Goal: Task Accomplishment & Management: Manage account settings

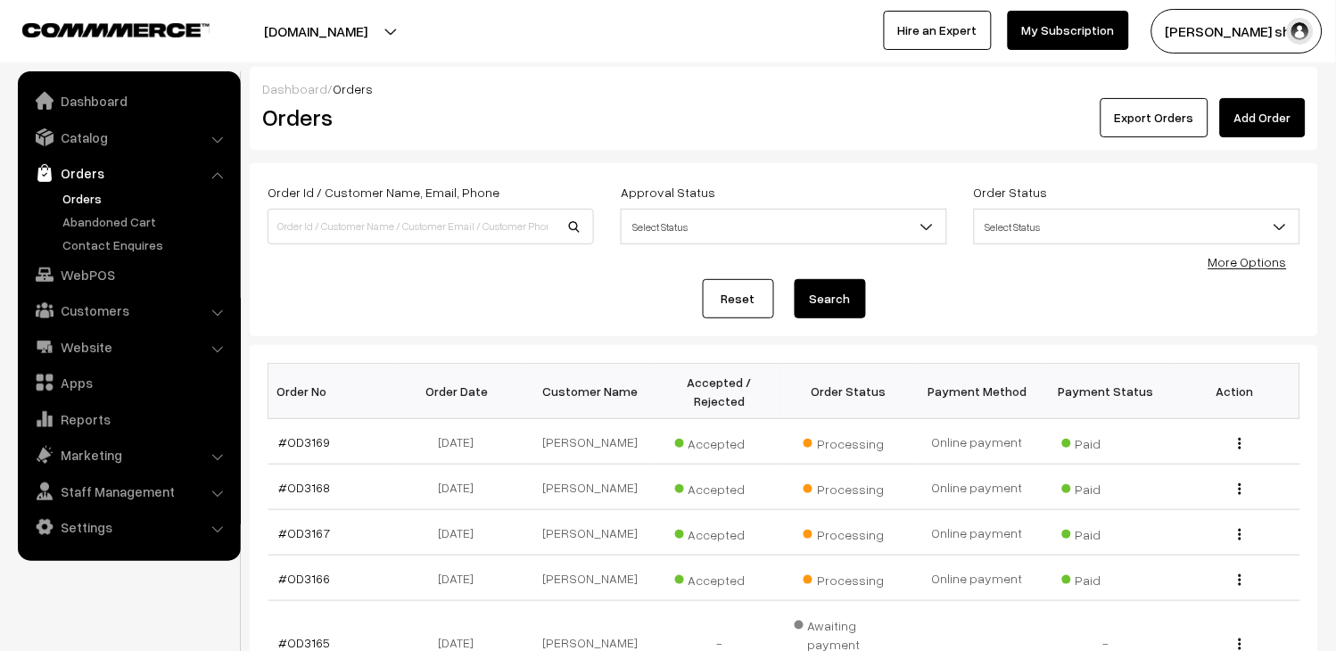
click at [99, 202] on link "Orders" at bounding box center [146, 198] width 177 height 19
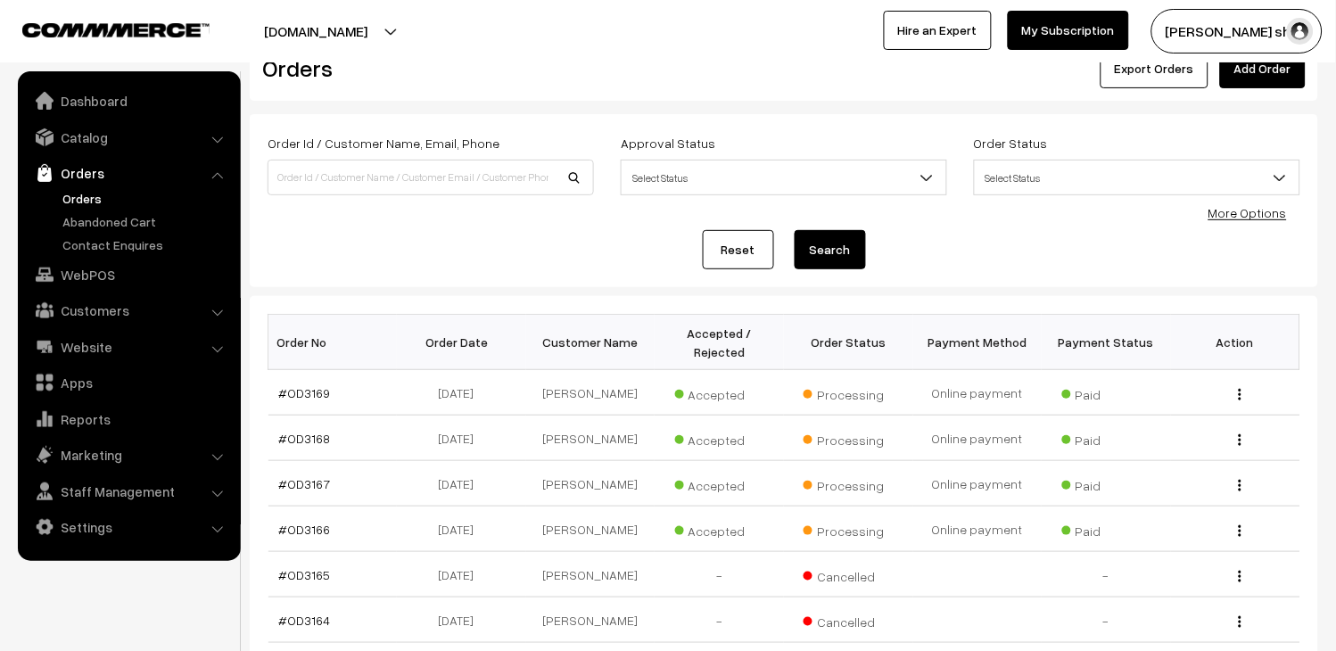
scroll to position [99, 0]
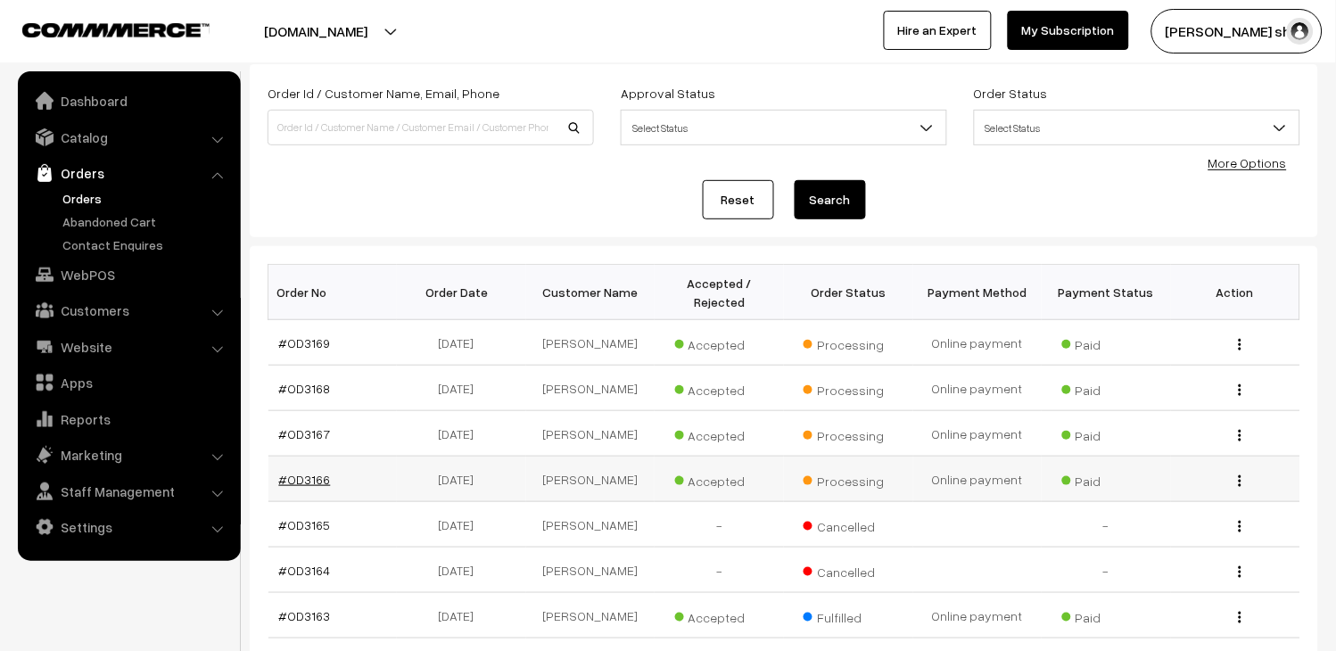
click at [300, 487] on link "#OD3166" at bounding box center [305, 479] width 52 height 15
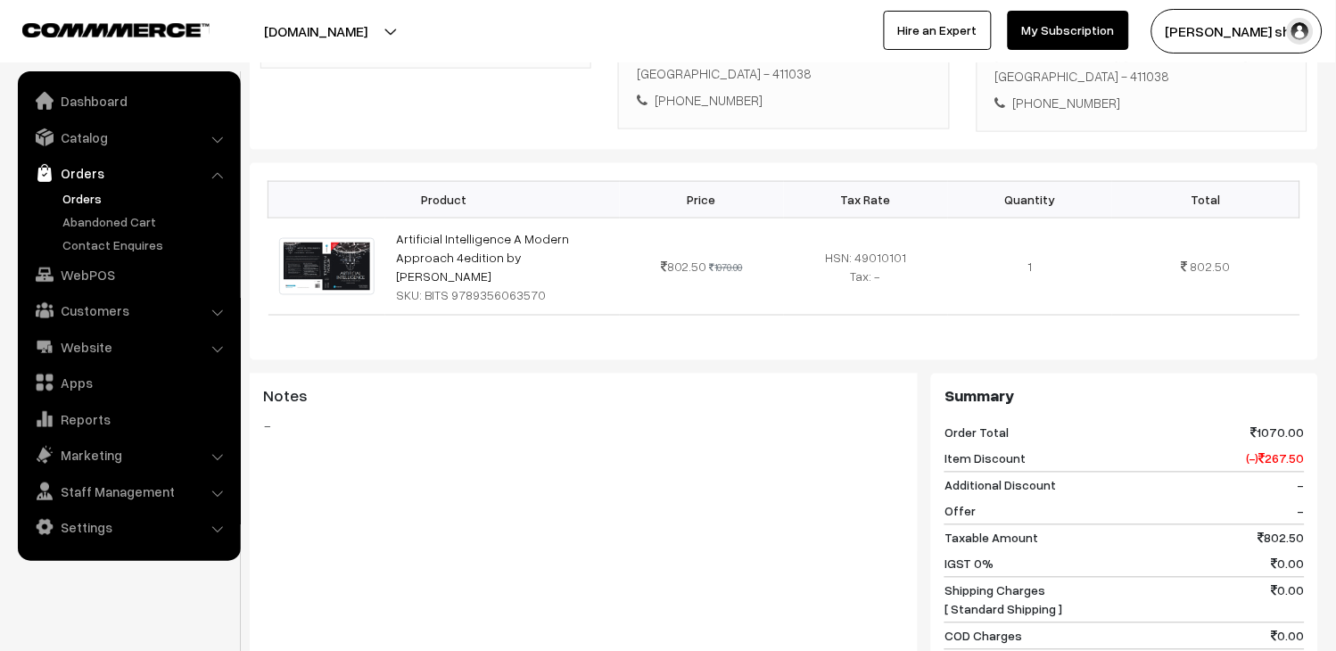
scroll to position [792, 0]
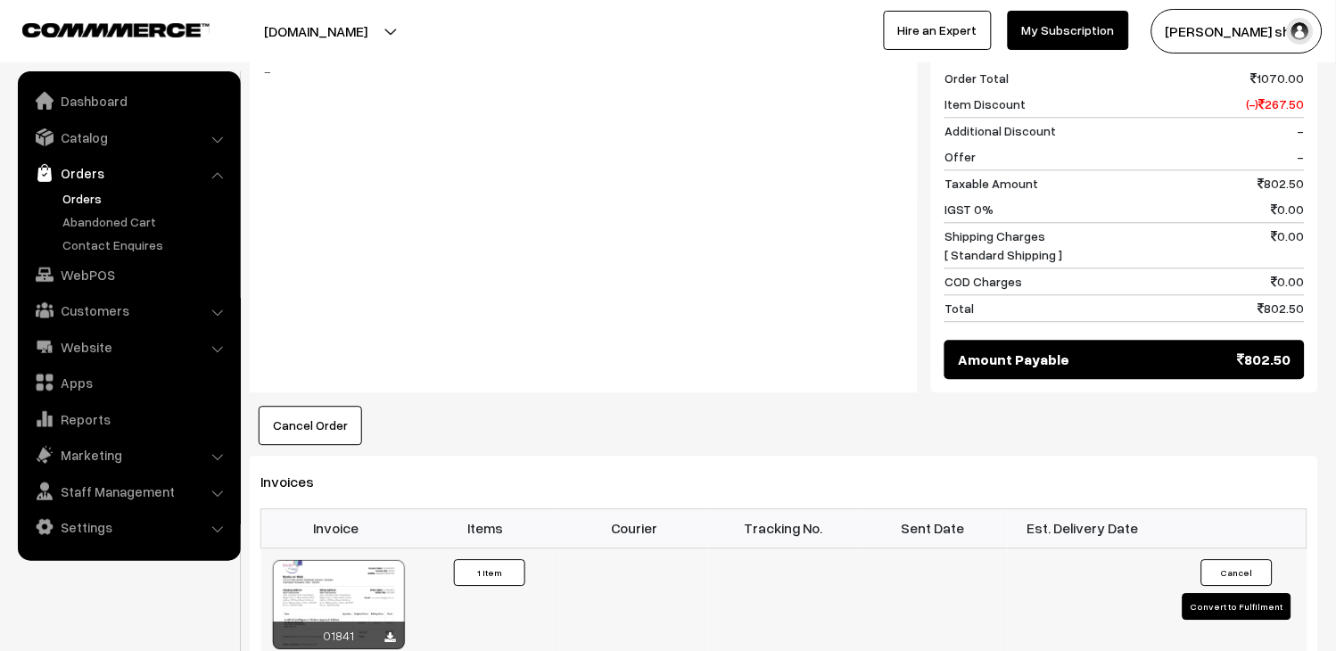
click at [1249, 593] on button "Convert to Fulfilment" at bounding box center [1236, 606] width 109 height 27
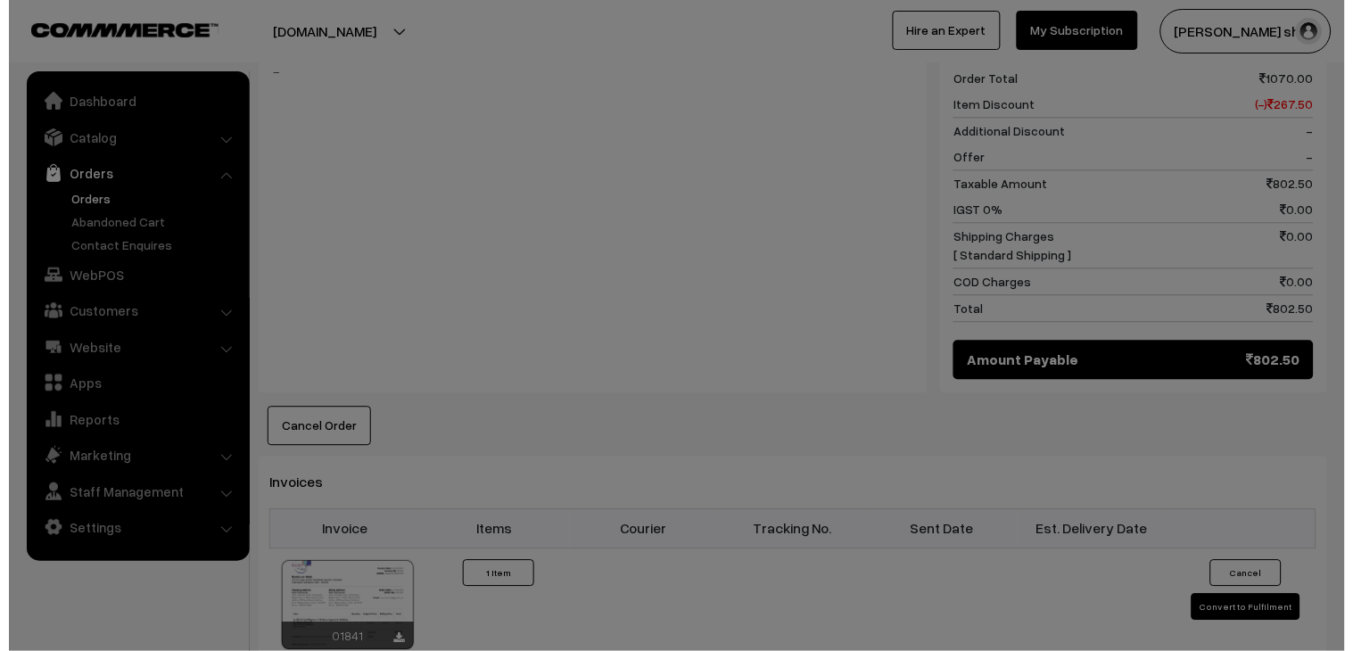
scroll to position [794, 0]
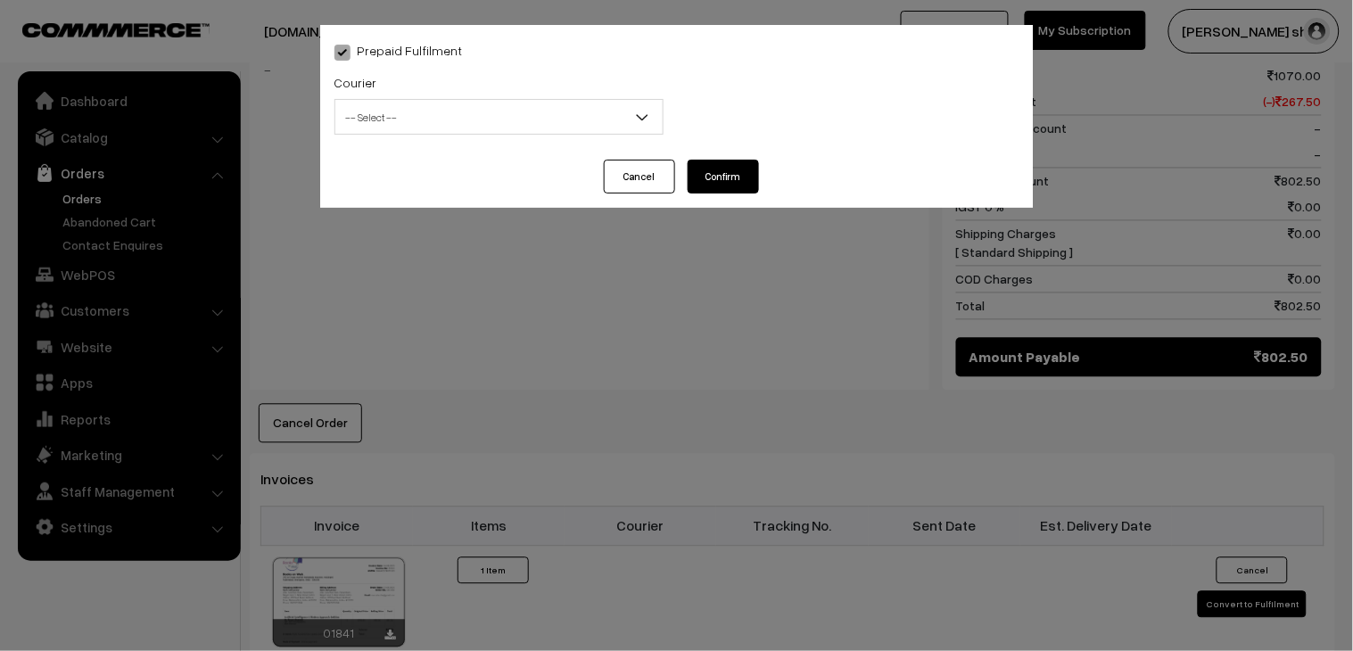
click at [482, 117] on span "-- Select --" at bounding box center [498, 117] width 327 height 31
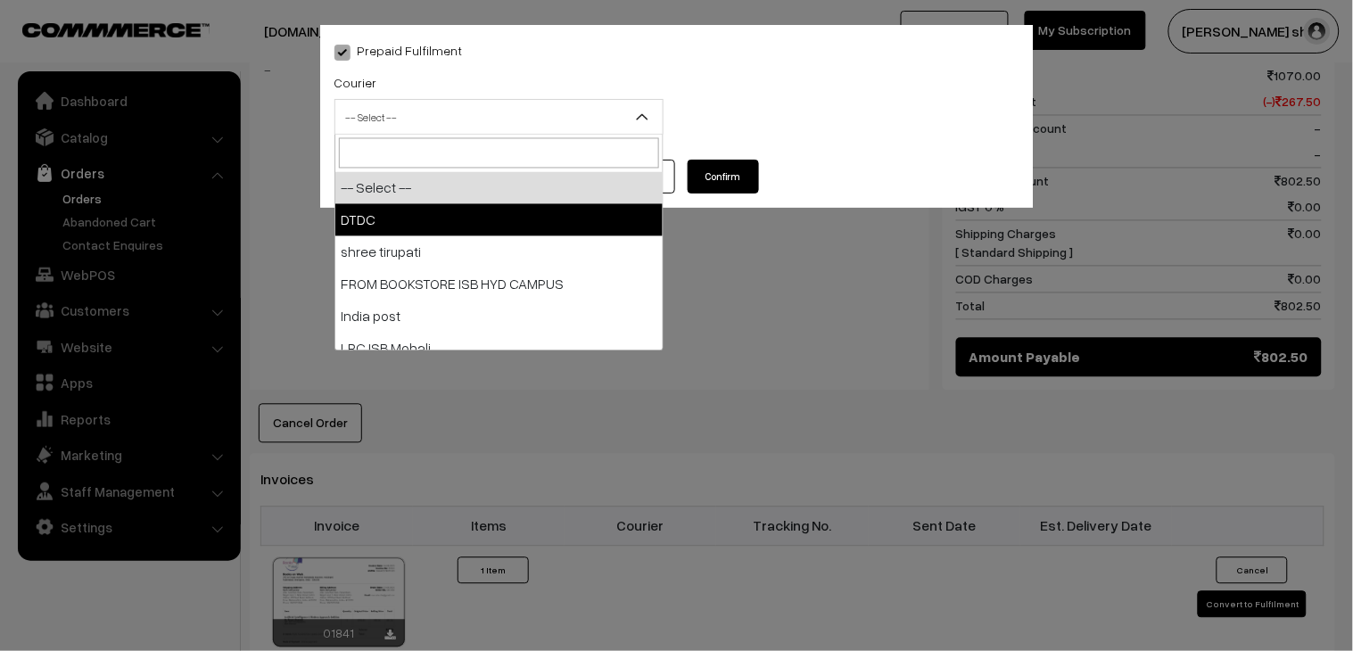
select select "1"
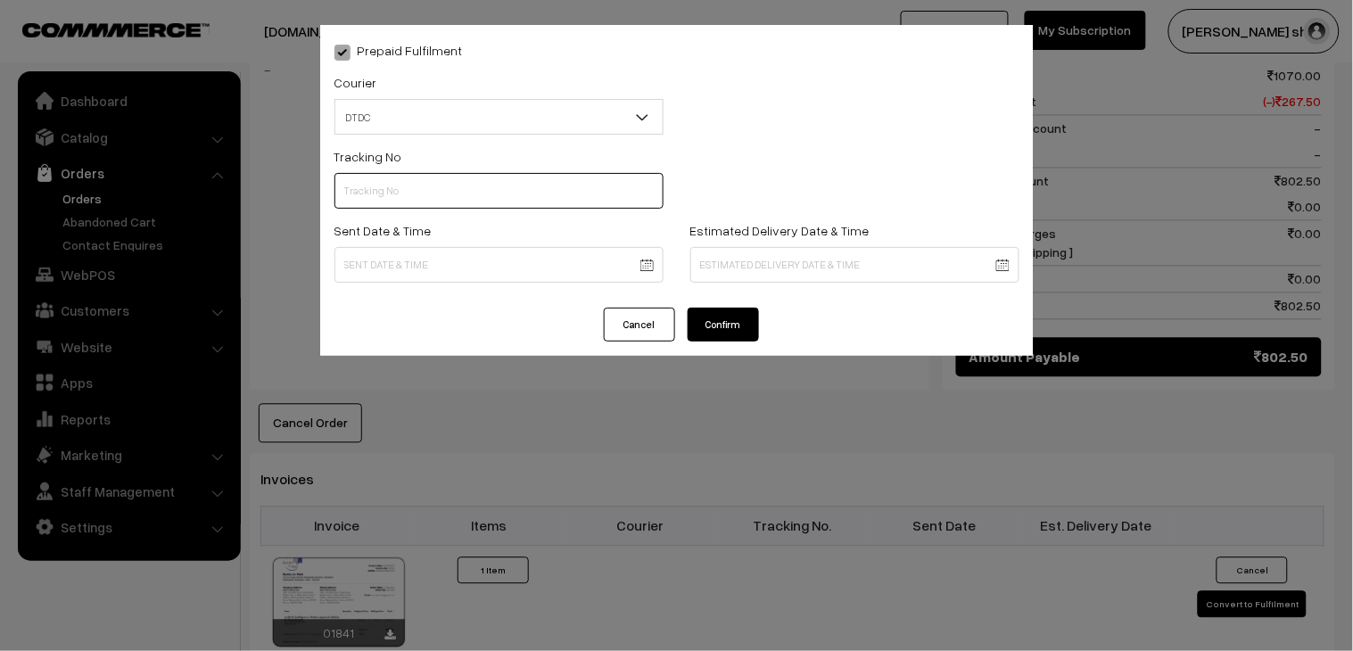
click at [467, 198] on input "text" at bounding box center [498, 191] width 329 height 36
type input "H85545284"
click at [407, 276] on body "Thank you for showing interest. Our team will call you shortly. Close [DOMAIN_N…" at bounding box center [676, 230] width 1353 height 2049
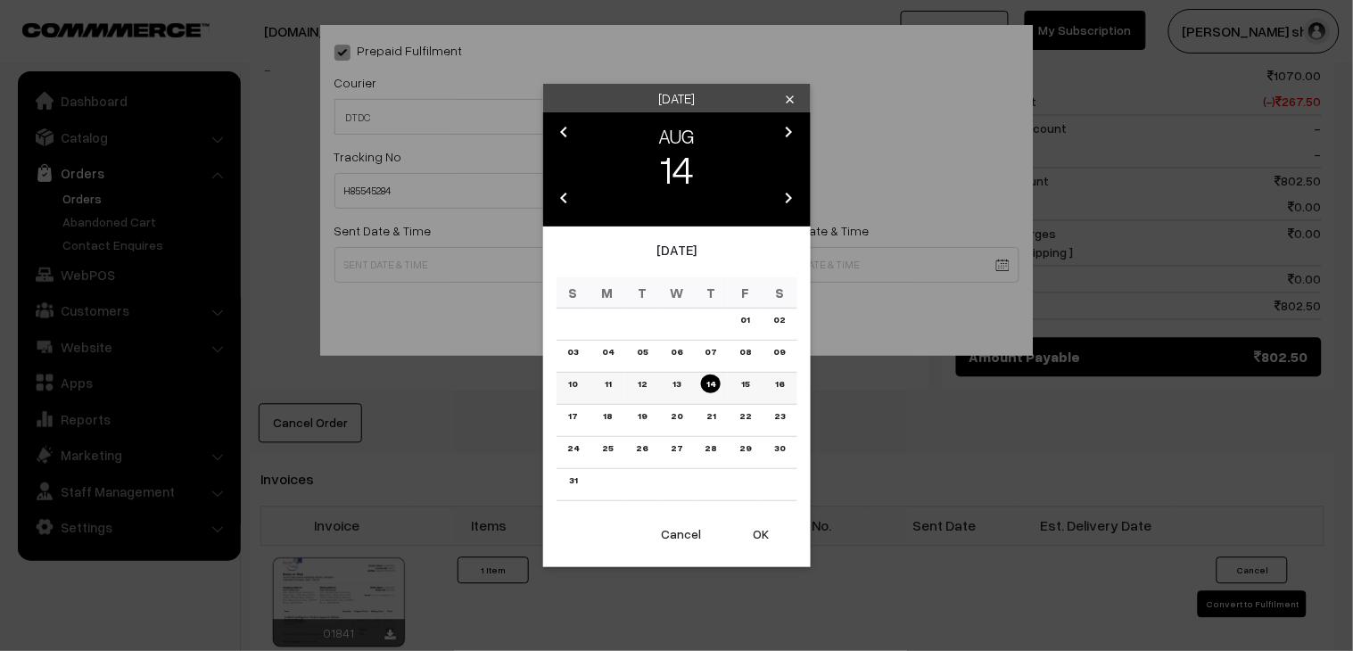
click at [710, 387] on link "14" at bounding box center [711, 384] width 20 height 19
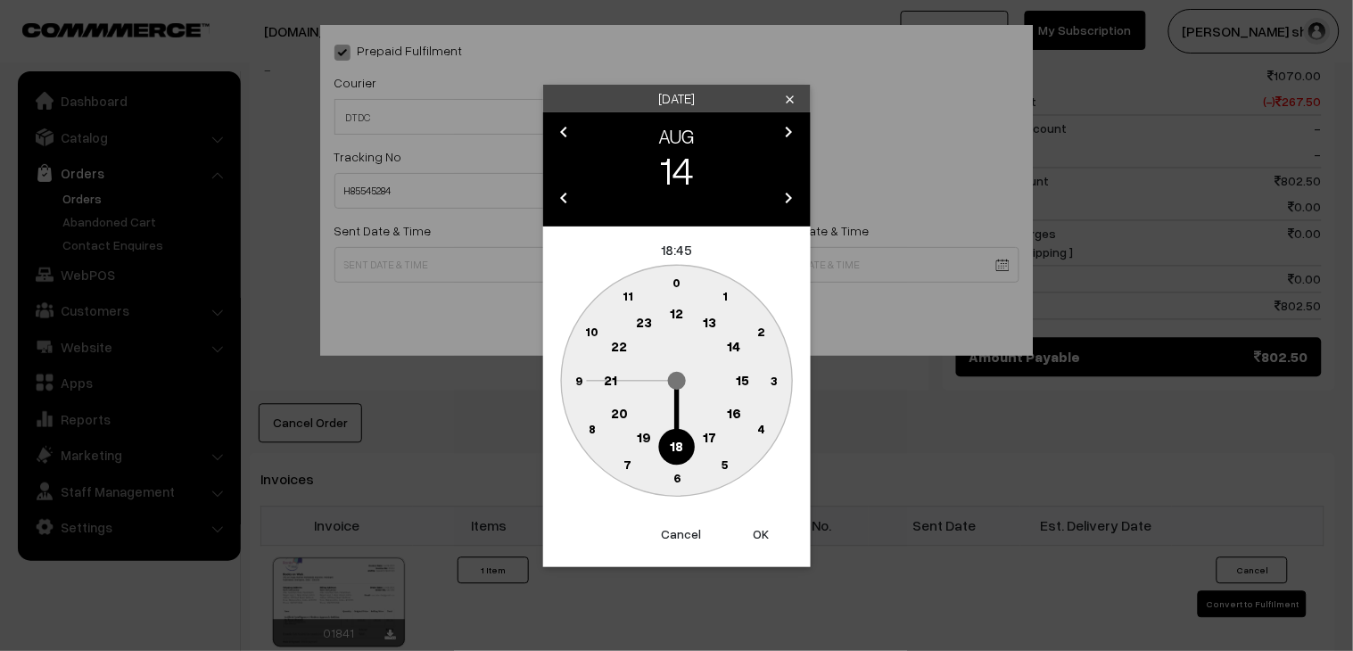
click at [676, 451] on text "18" at bounding box center [676, 445] width 13 height 16
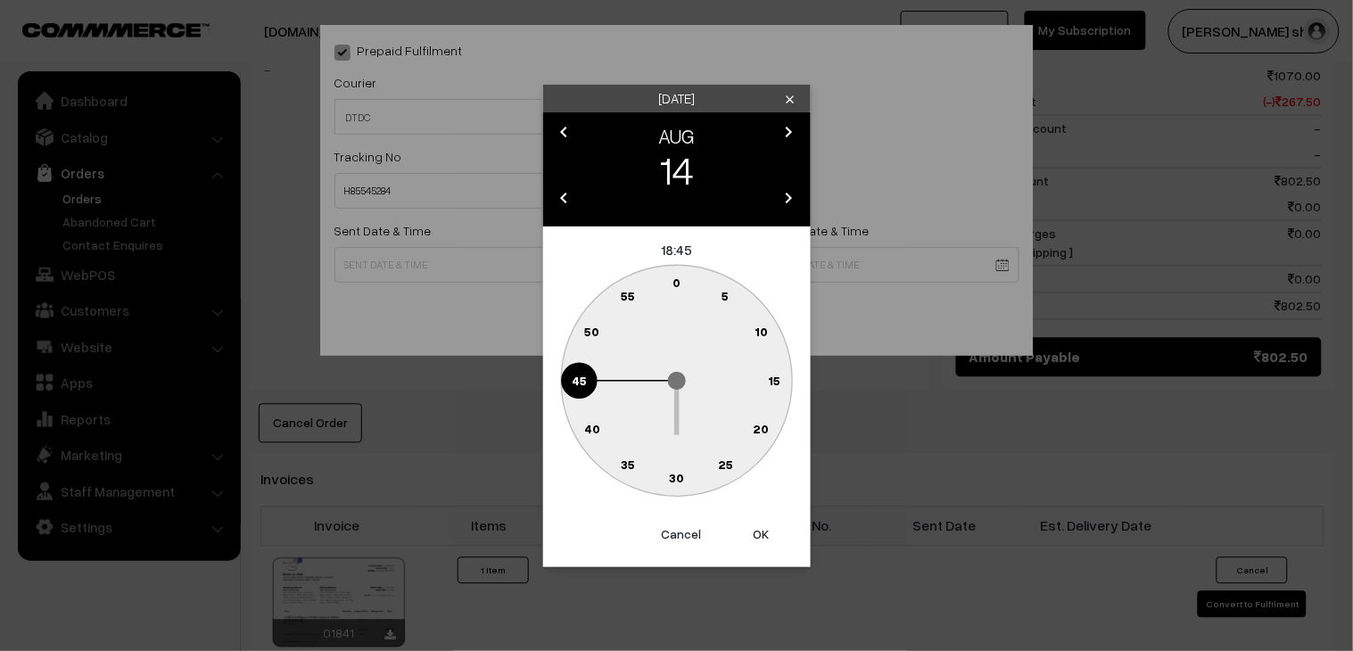
click at [685, 475] on circle at bounding box center [676, 478] width 37 height 37
type input "14-08-2025 18:30"
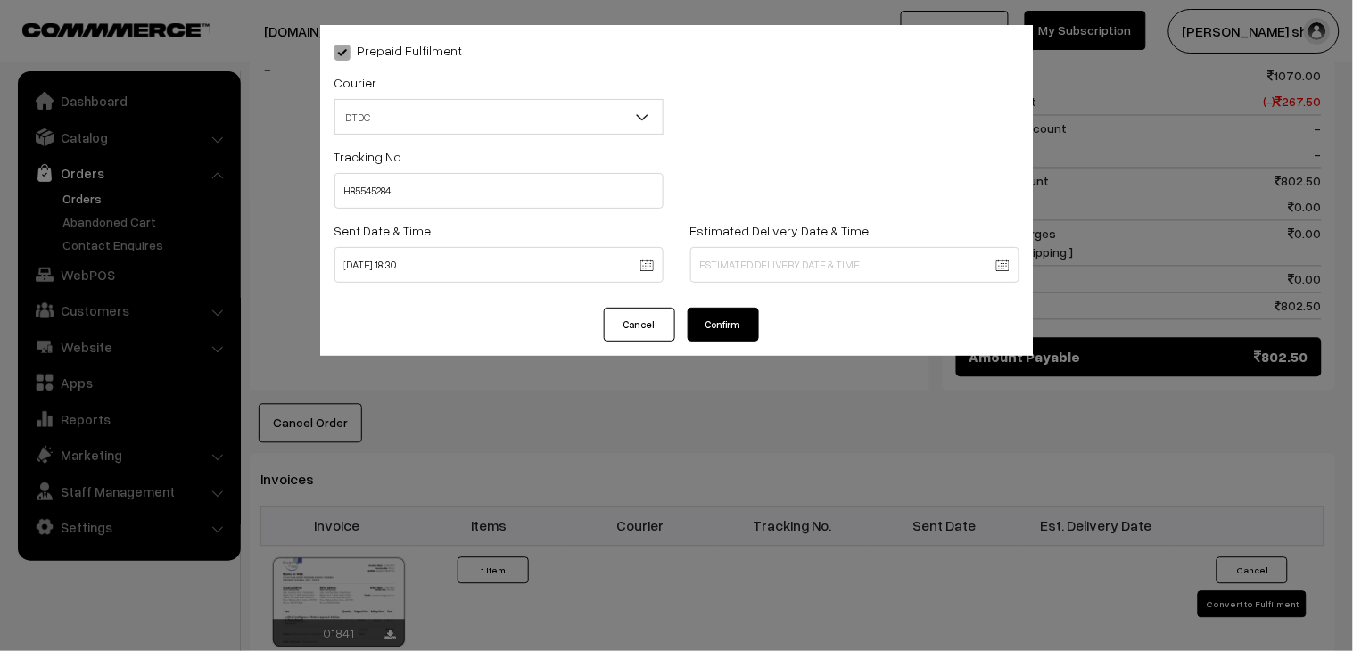
click at [745, 318] on button "Confirm" at bounding box center [723, 325] width 71 height 34
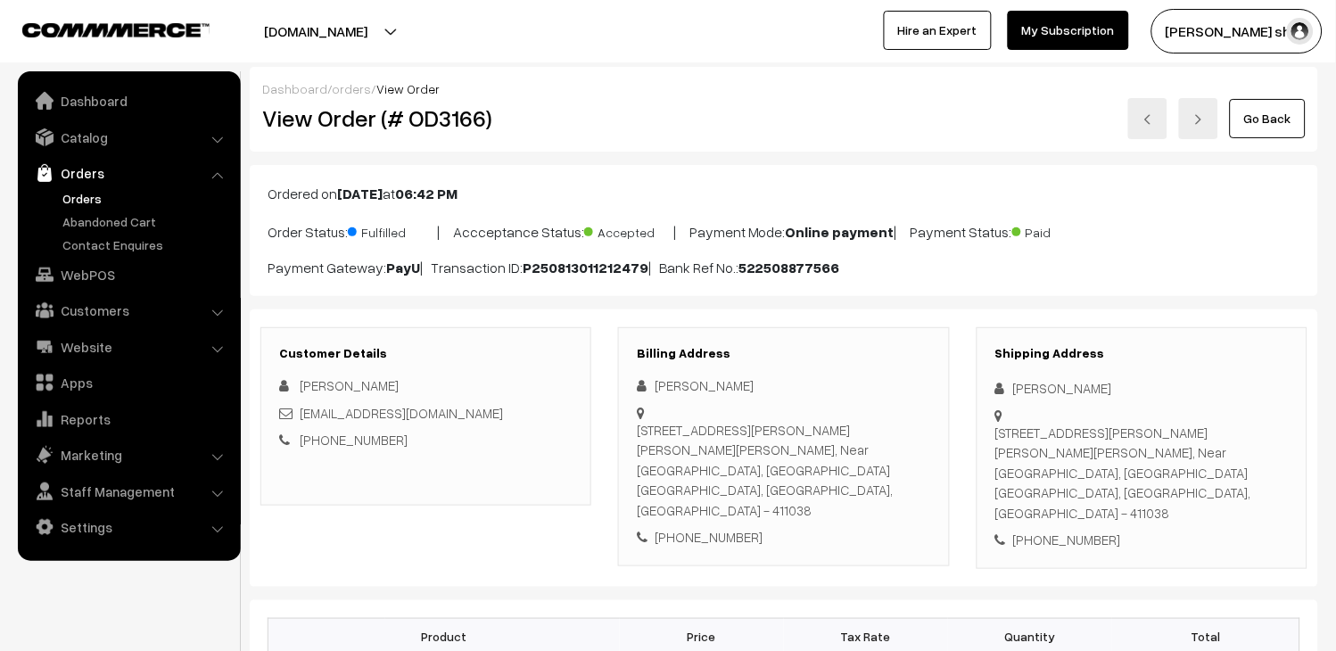
click at [1167, 127] on link at bounding box center [1147, 118] width 39 height 41
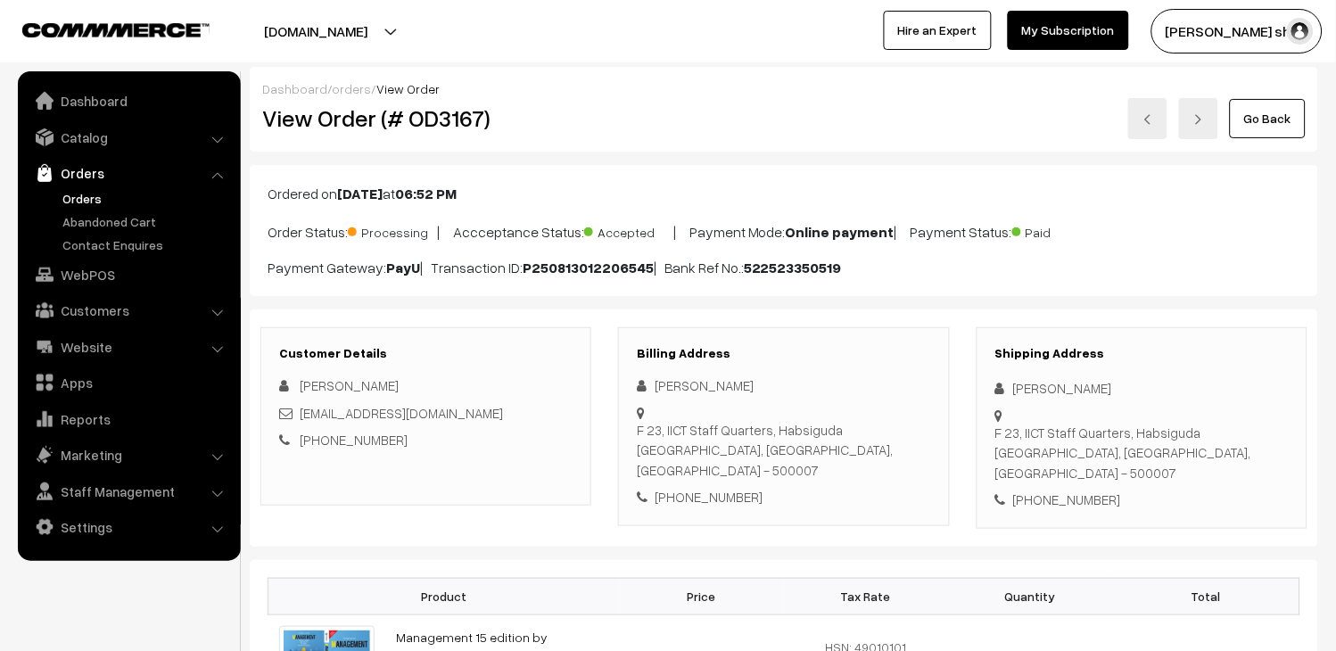
click at [1134, 111] on link at bounding box center [1147, 118] width 39 height 41
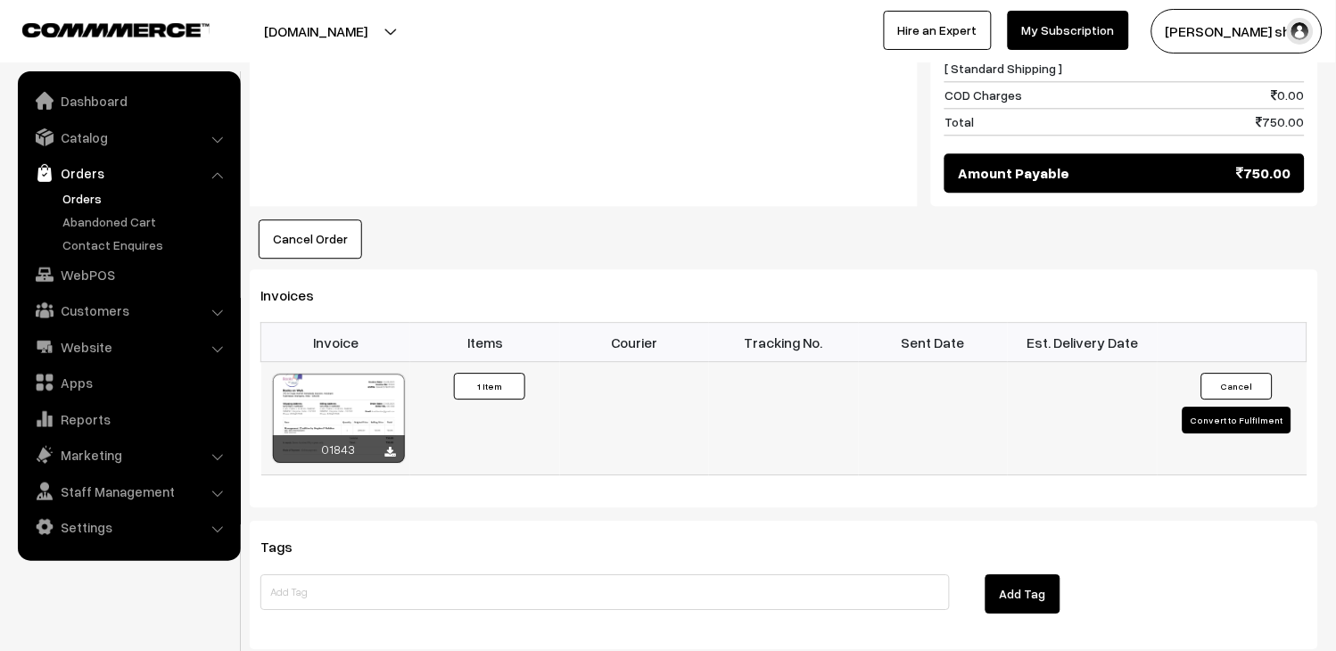
click at [1266, 407] on button "Convert to Fulfilment" at bounding box center [1236, 420] width 109 height 27
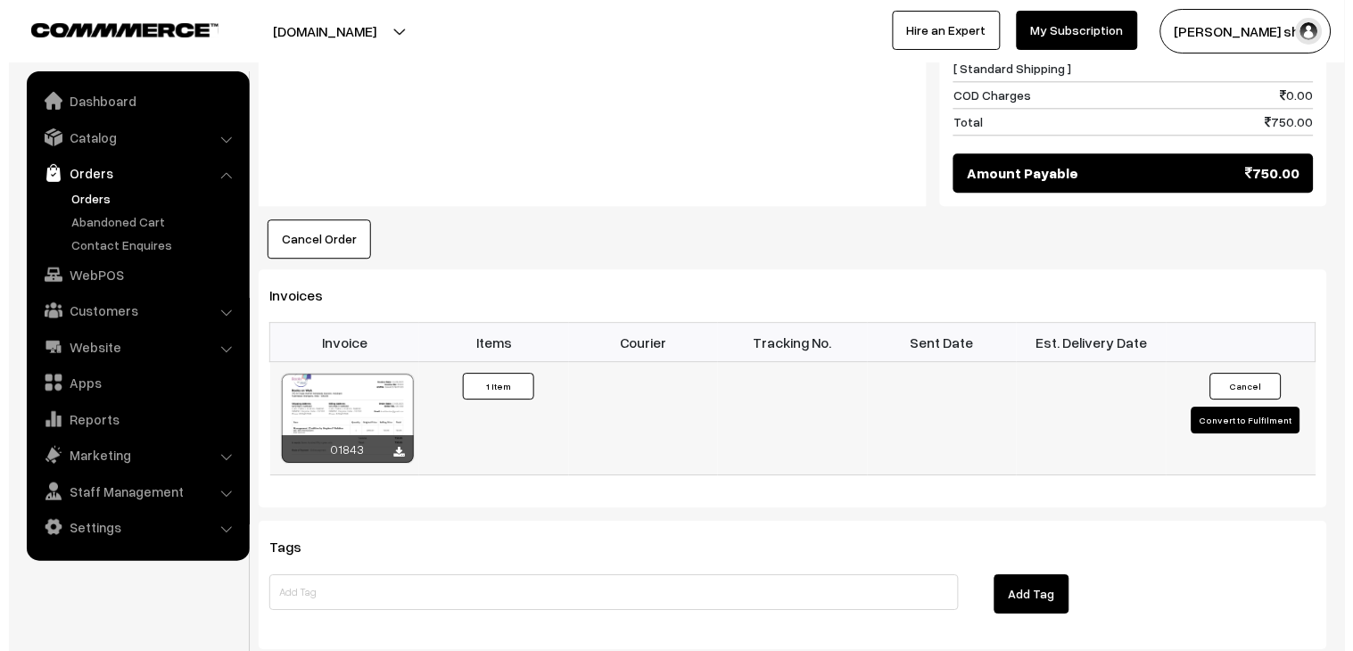
scroll to position [924, 0]
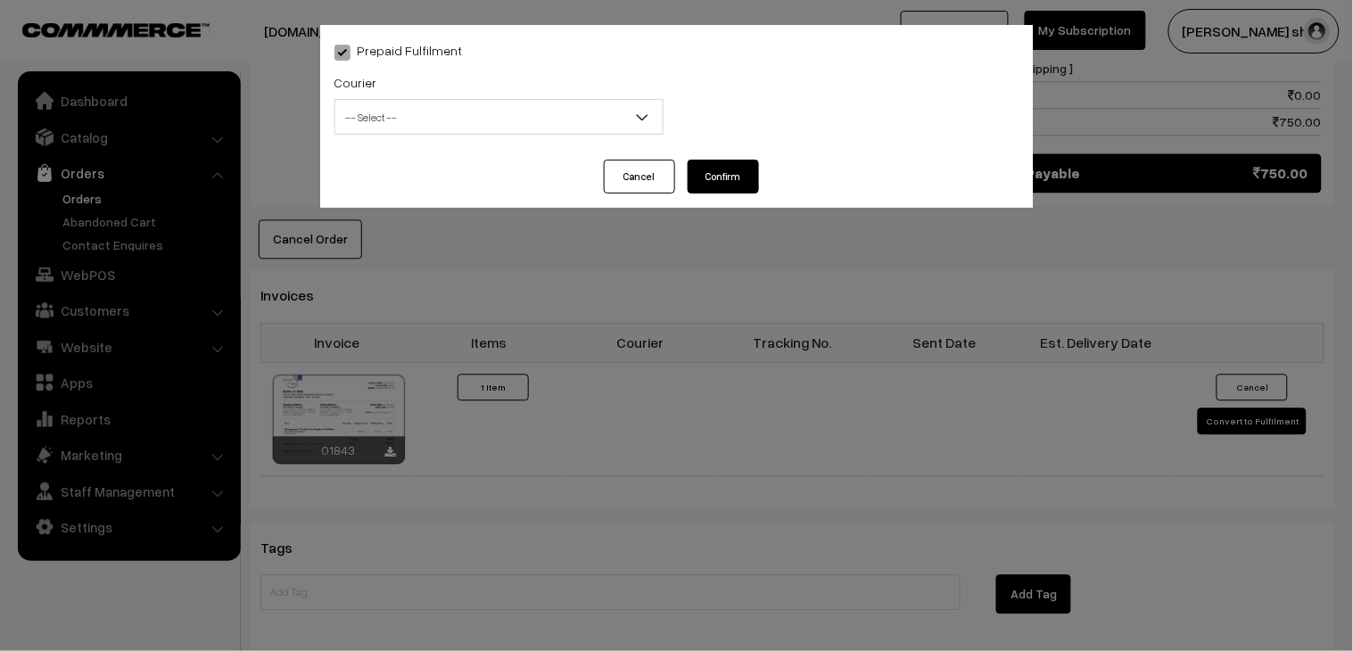
click at [539, 121] on span "-- Select --" at bounding box center [498, 117] width 327 height 31
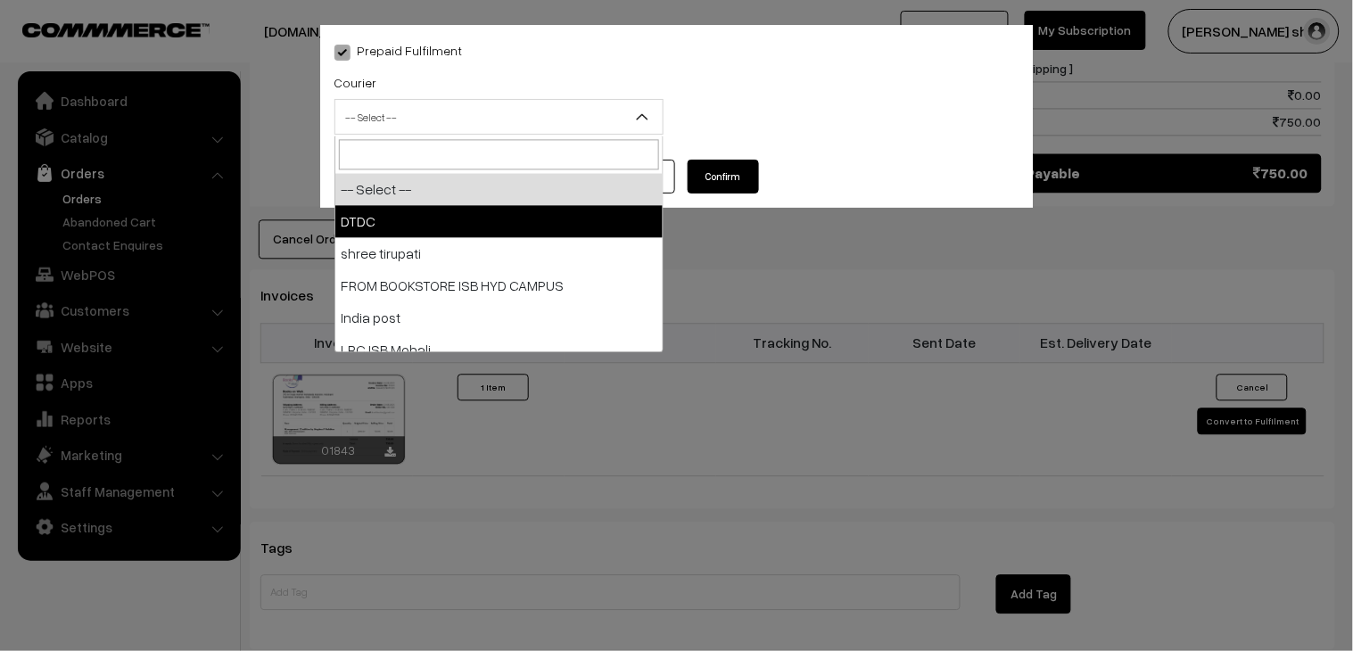
select select "1"
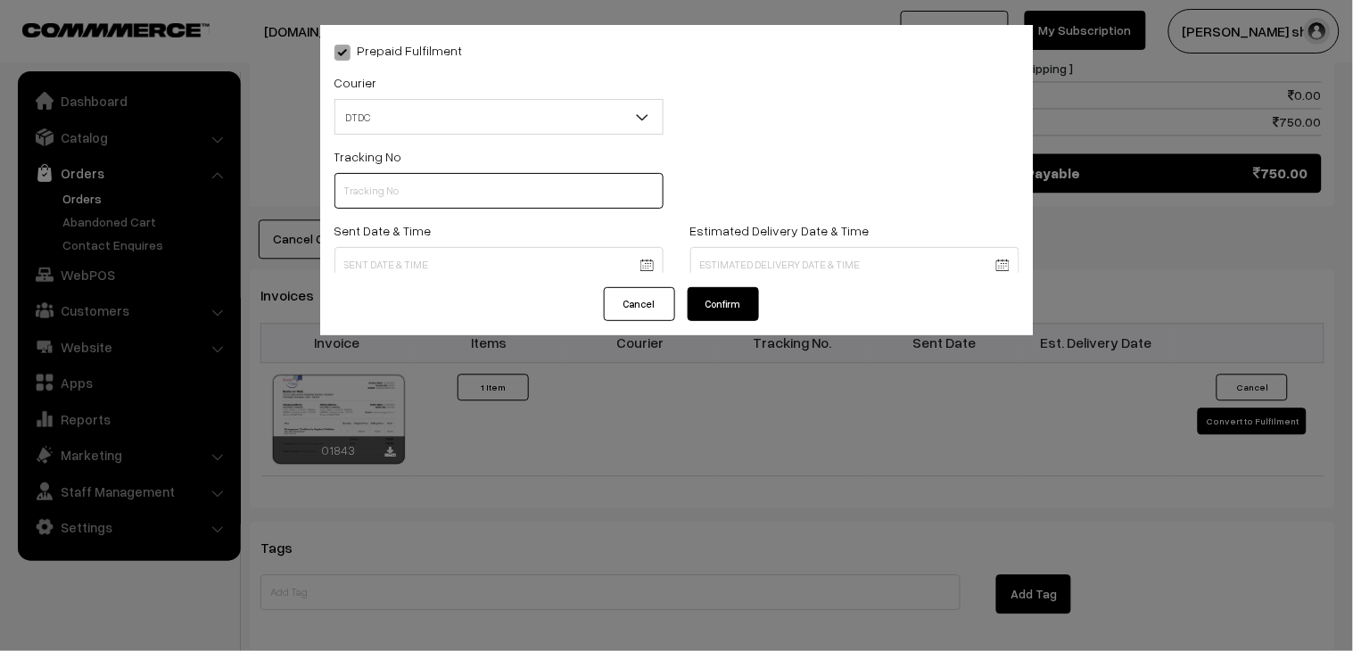
click at [420, 184] on input "text" at bounding box center [498, 191] width 329 height 36
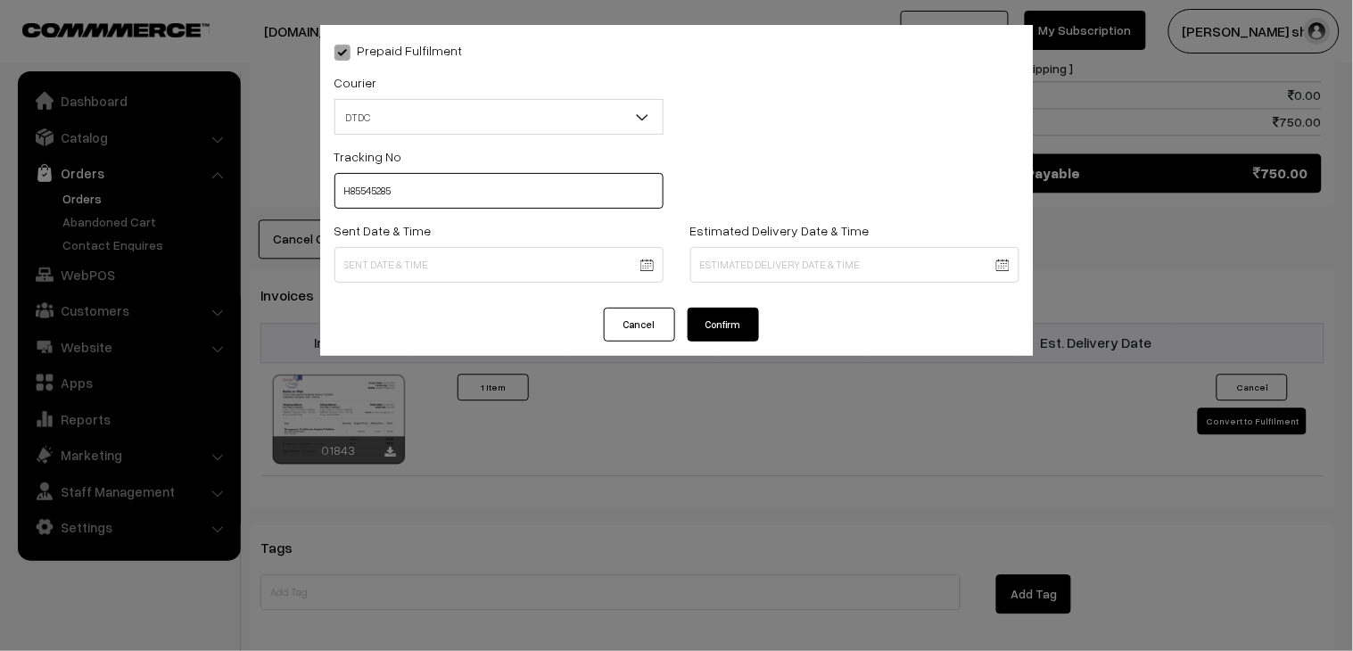
type input "H85545285"
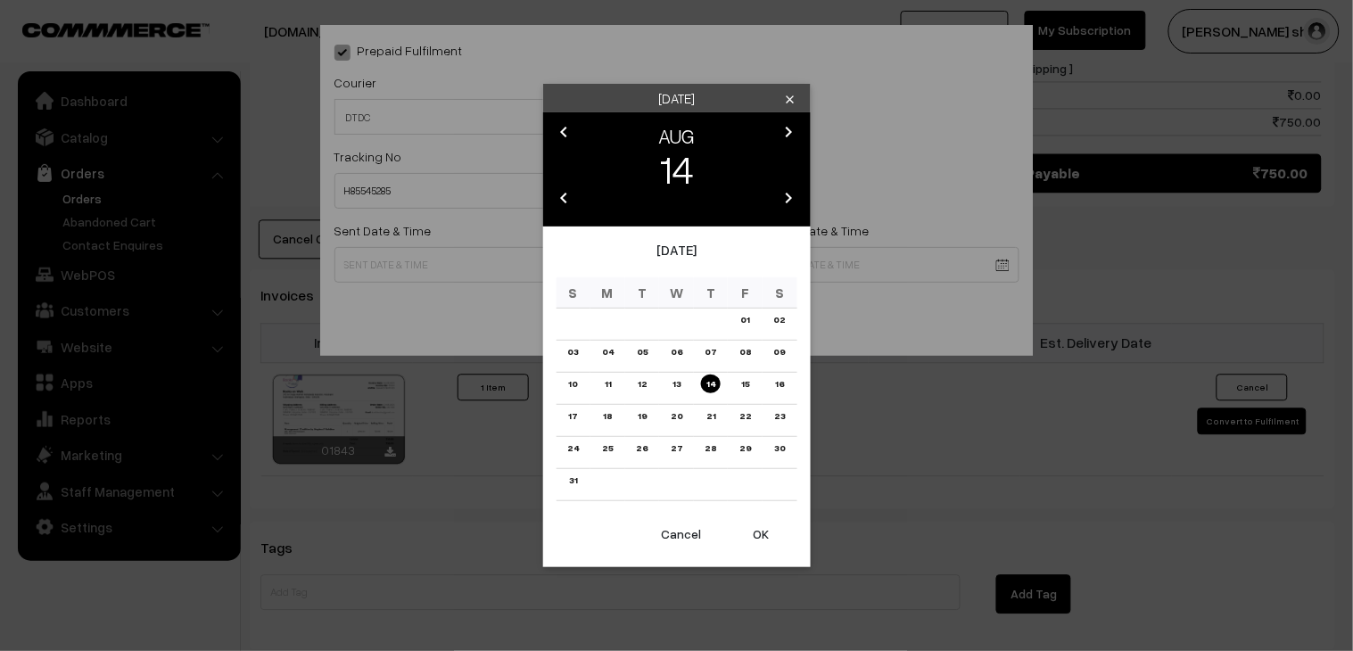
click at [387, 257] on body "Thank you for showing interest. Our team will call you shortly. Close [DOMAIN_N…" at bounding box center [676, 74] width 1353 height 1996
click at [715, 383] on link "14" at bounding box center [711, 384] width 20 height 19
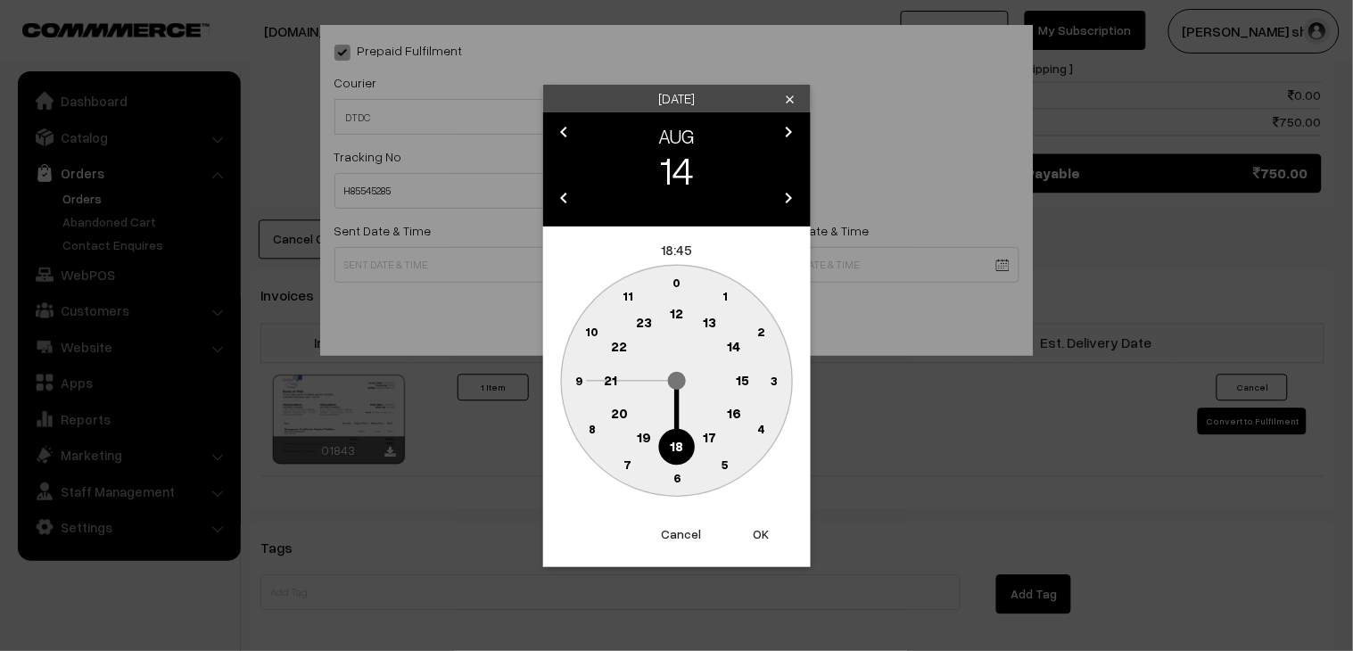
click at [674, 440] on text "18" at bounding box center [676, 445] width 13 height 16
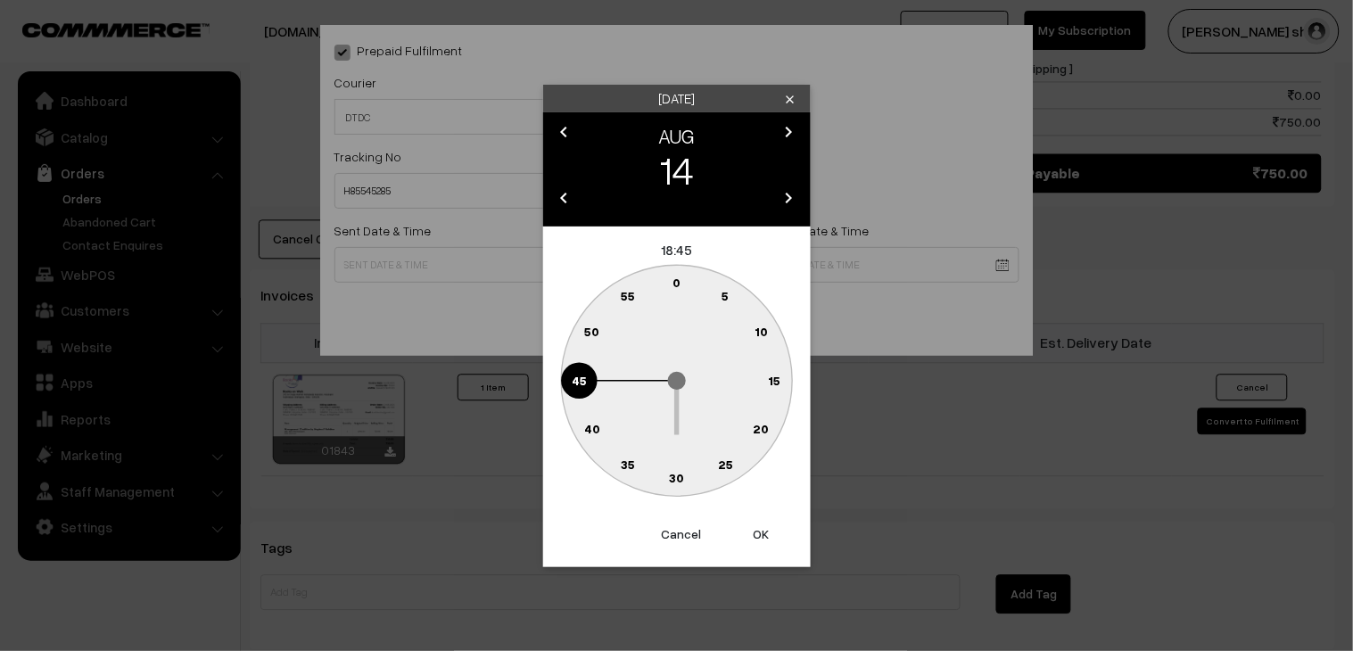
click at [684, 477] on circle at bounding box center [676, 478] width 37 height 37
type input "[DATE] 18:30"
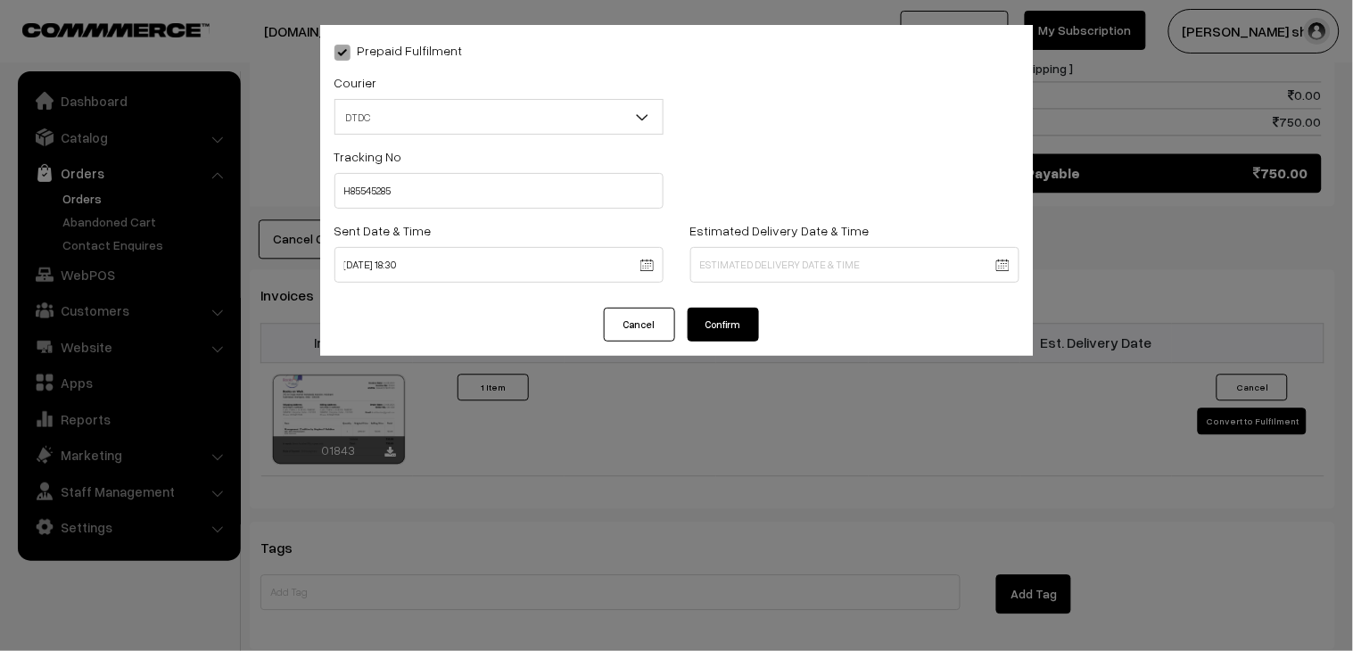
click at [737, 331] on button "Confirm" at bounding box center [723, 325] width 71 height 34
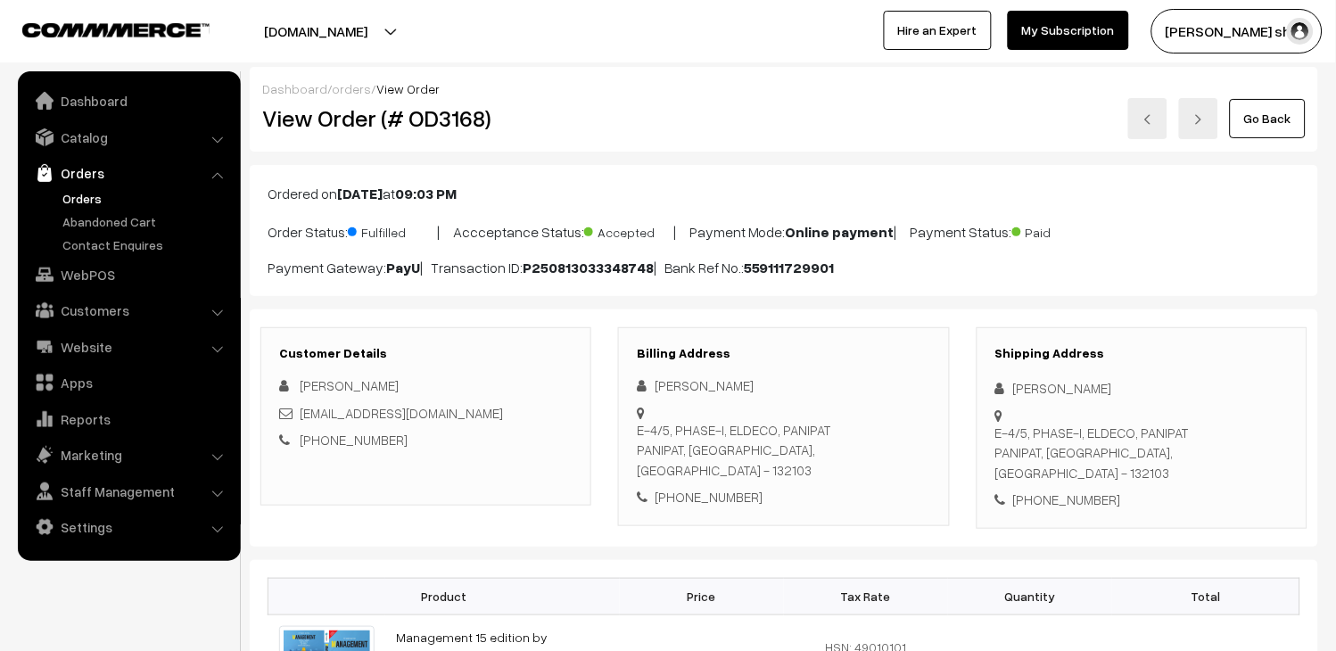
click at [1195, 125] on link at bounding box center [1198, 118] width 39 height 41
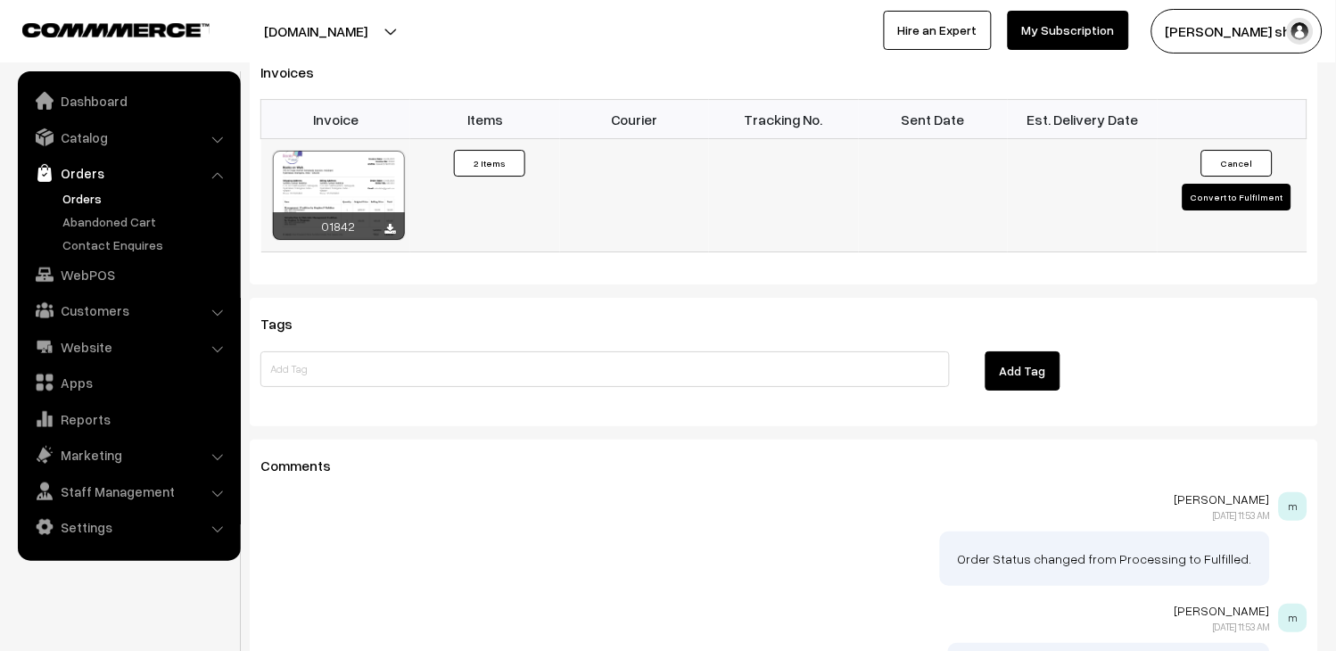
scroll to position [1035, 0]
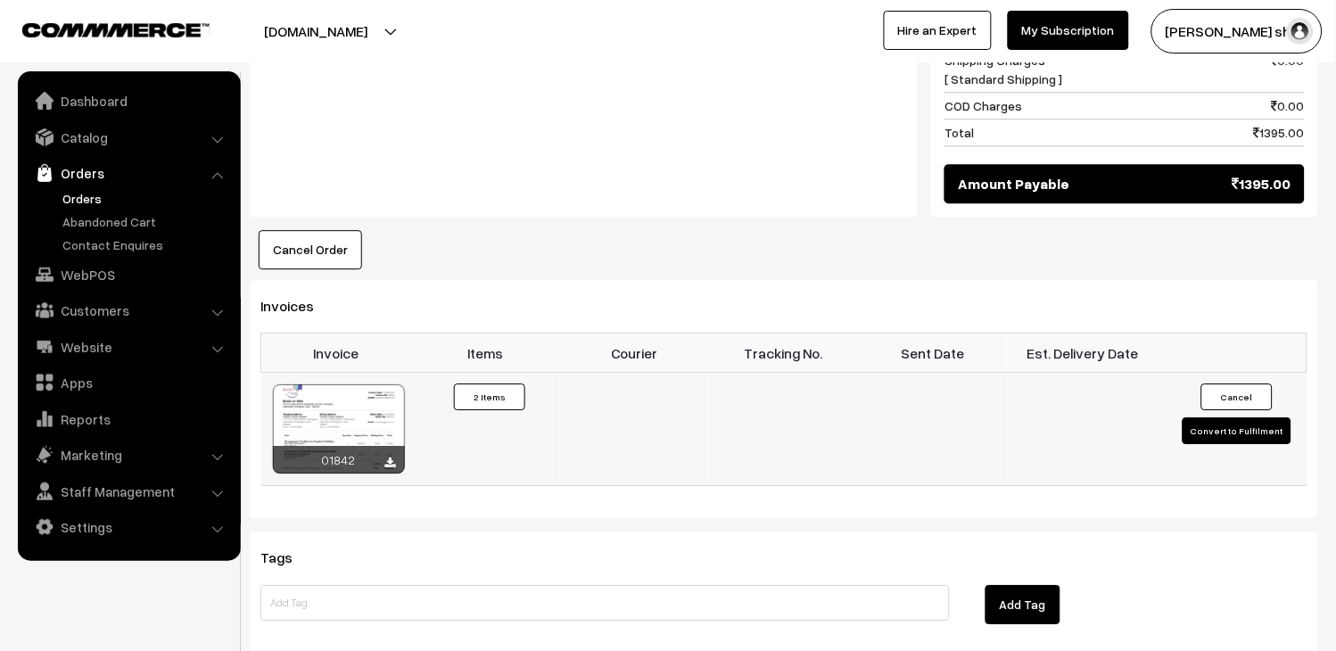
click at [1244, 412] on td "Cancel Convert to Fulfilment" at bounding box center [1232, 429] width 150 height 113
click at [1242, 417] on button "Convert to Fulfilment" at bounding box center [1236, 430] width 109 height 27
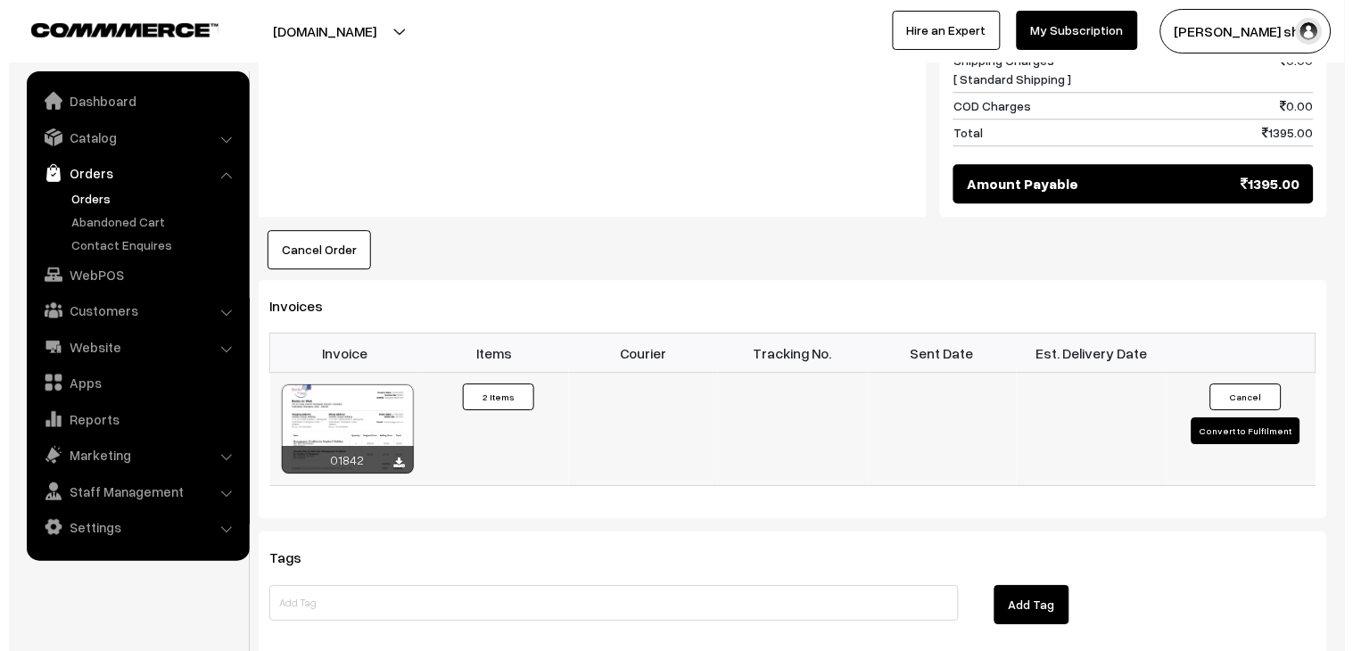
scroll to position [1038, 0]
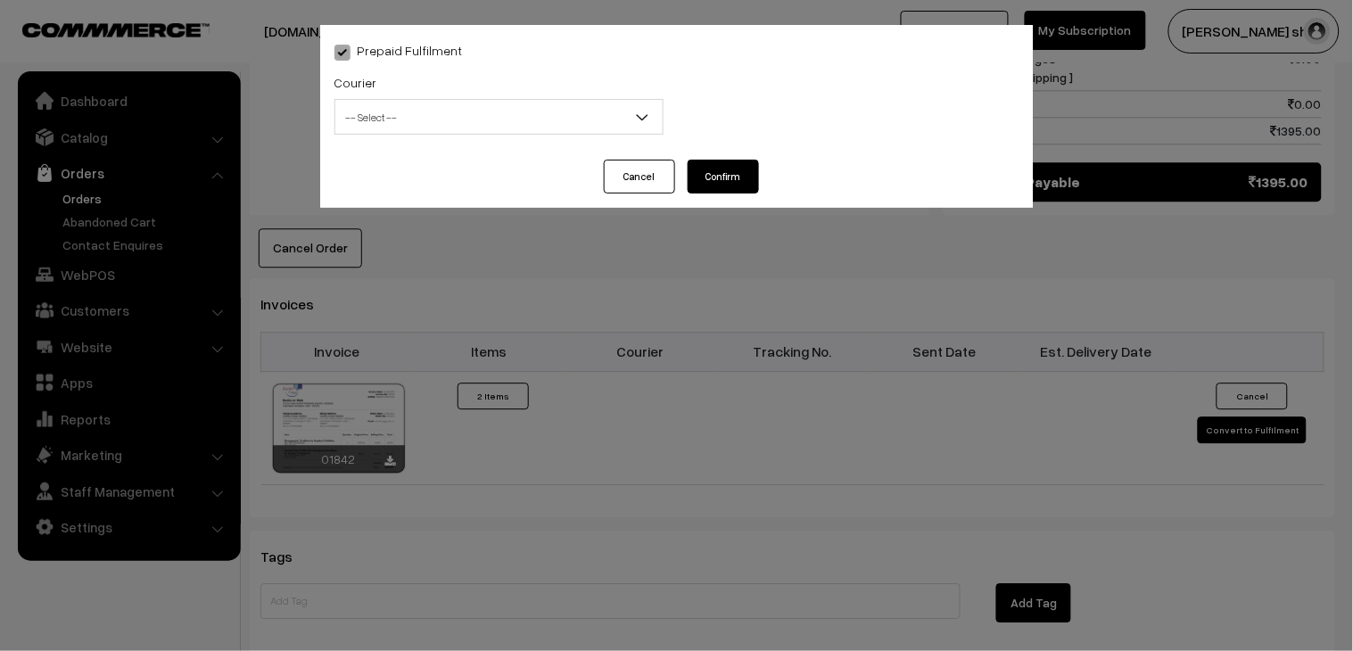
click at [550, 126] on span "-- Select --" at bounding box center [498, 117] width 327 height 31
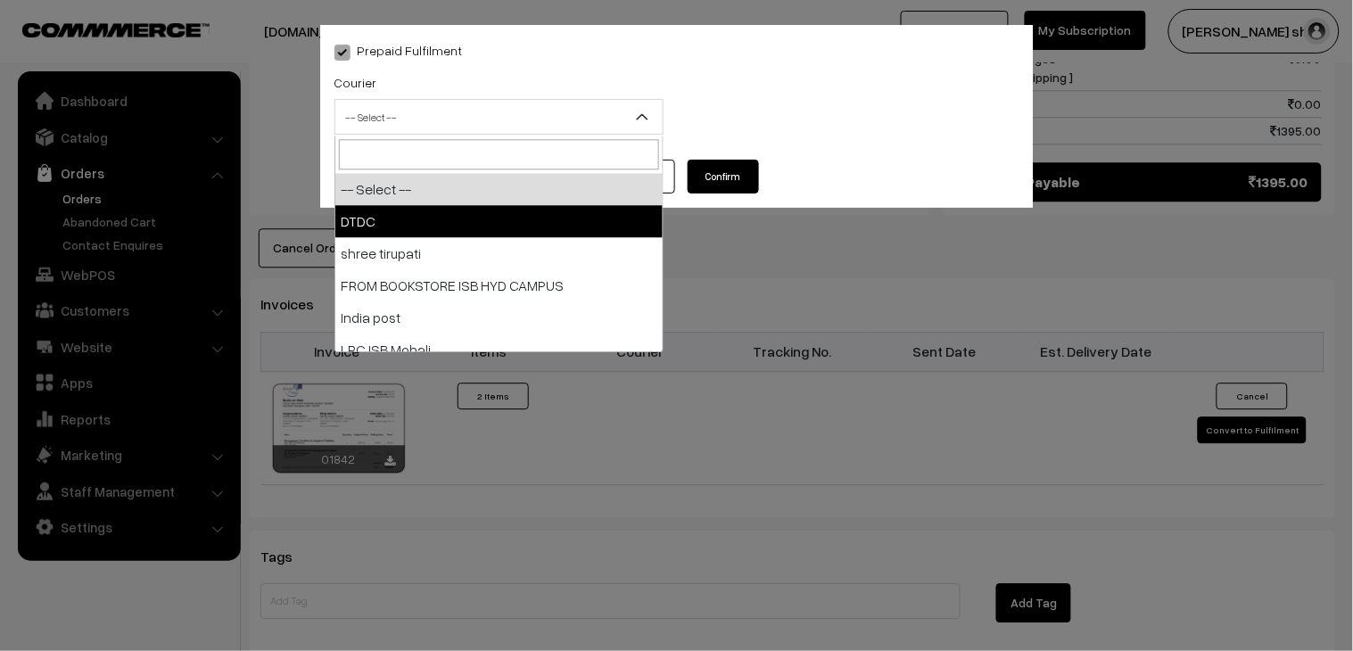
select select "1"
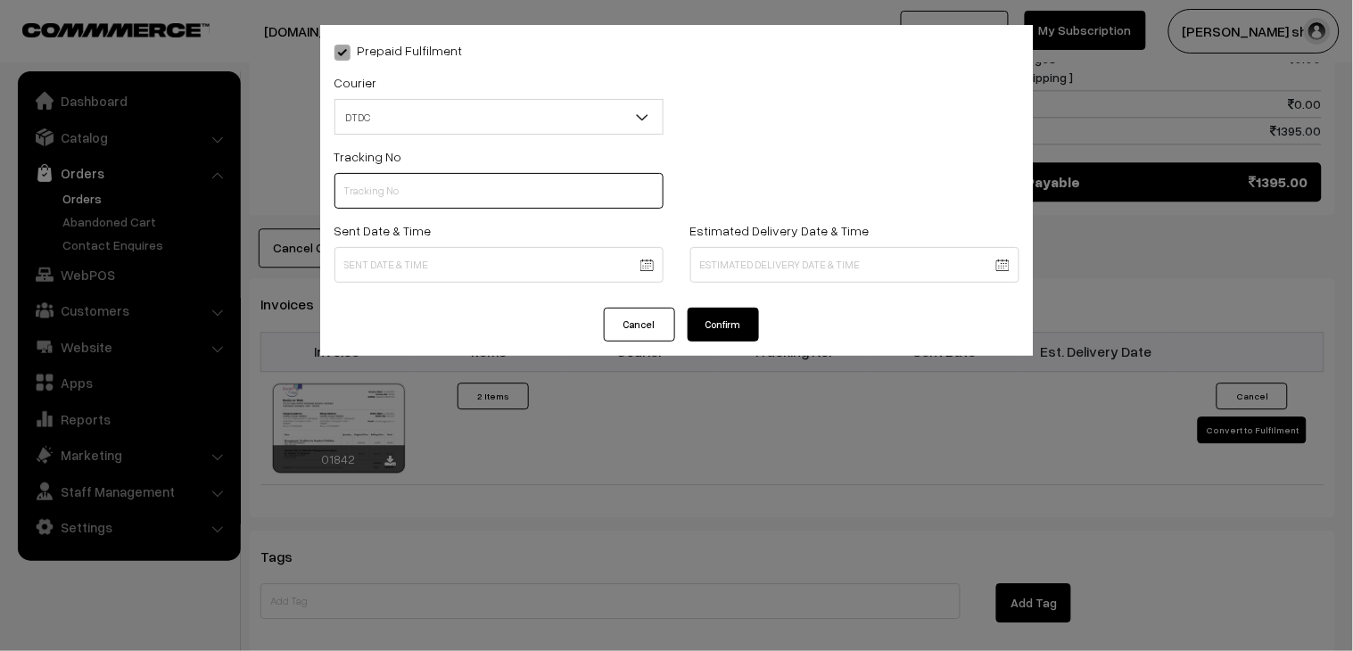
click at [464, 202] on input "text" at bounding box center [498, 191] width 329 height 36
type input "H85545282"
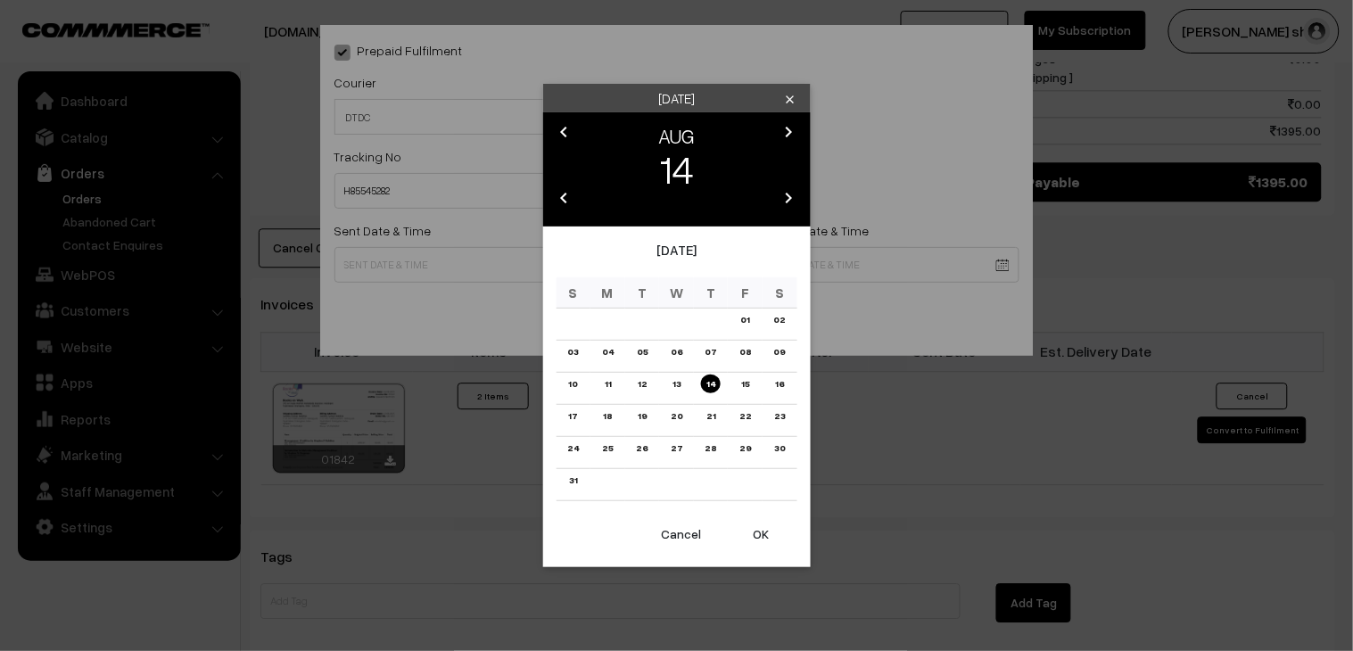
click at [435, 251] on body "Thank you for showing interest. Our team will call you shortly. Close booksonwe…" at bounding box center [676, 21] width 1353 height 2119
click at [713, 379] on link "14" at bounding box center [711, 384] width 20 height 19
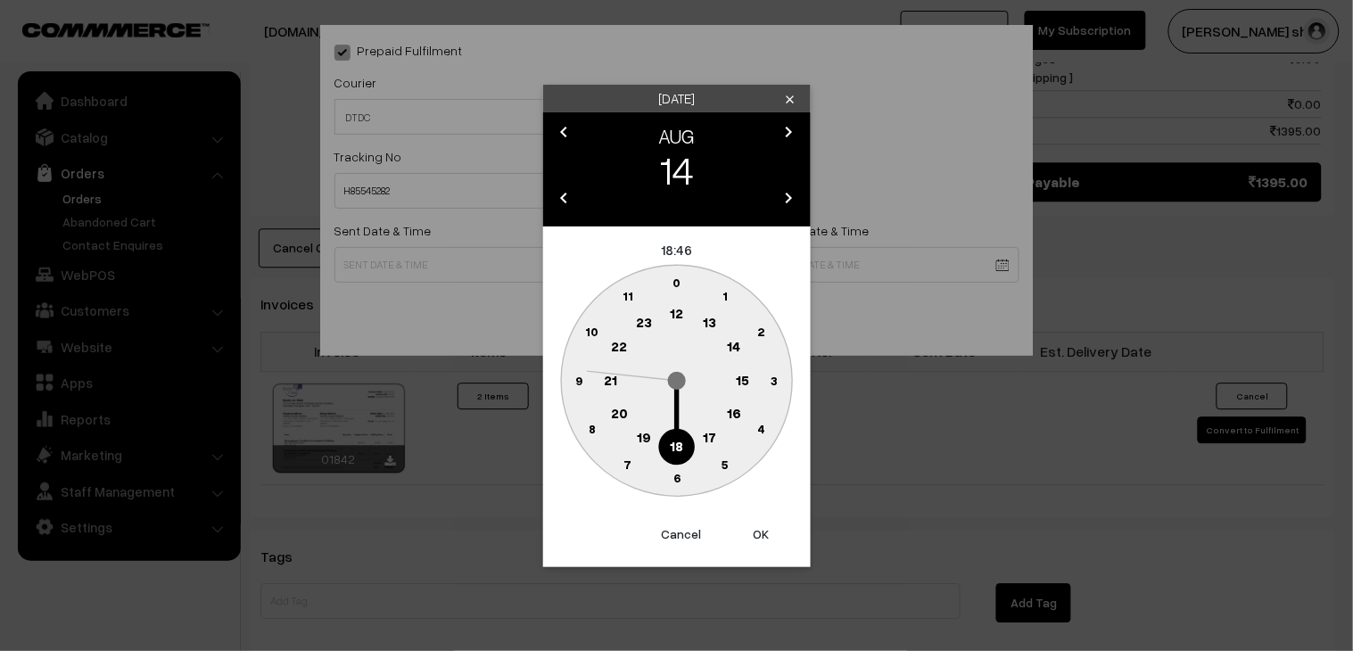
click at [688, 447] on circle at bounding box center [676, 447] width 37 height 37
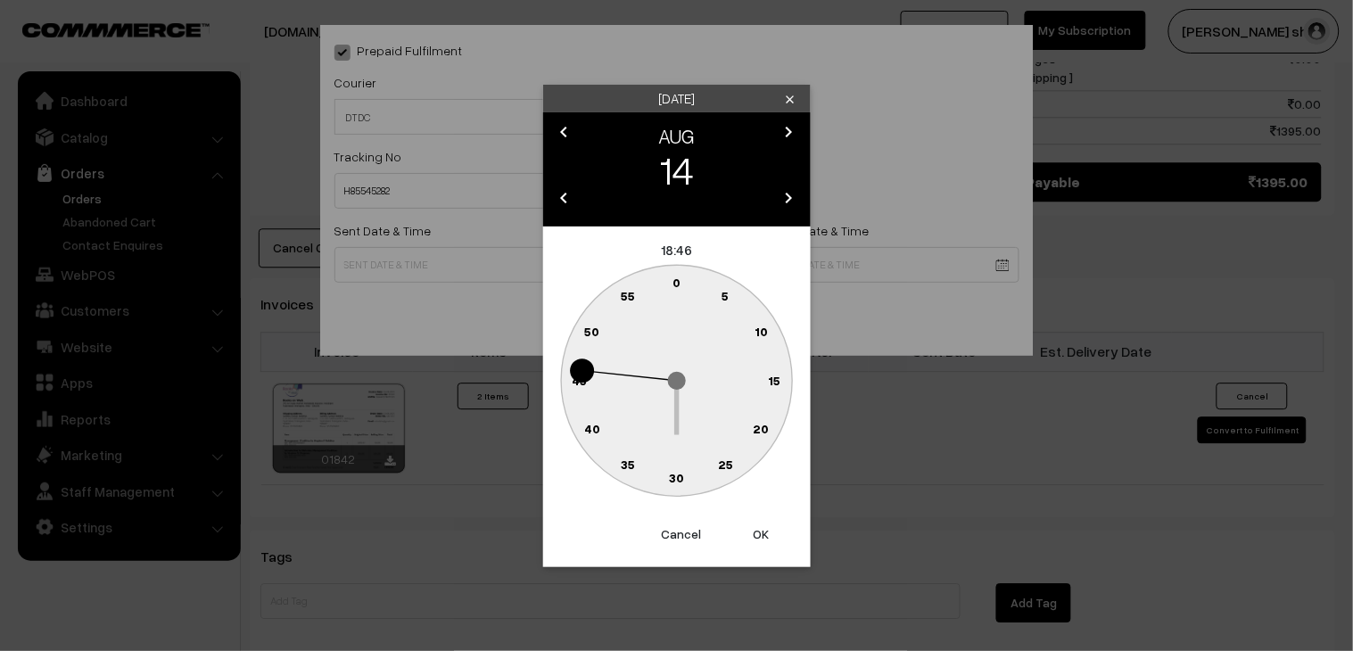
click at [690, 474] on circle at bounding box center [676, 478] width 37 height 37
type input "14-08-2025 18:30"
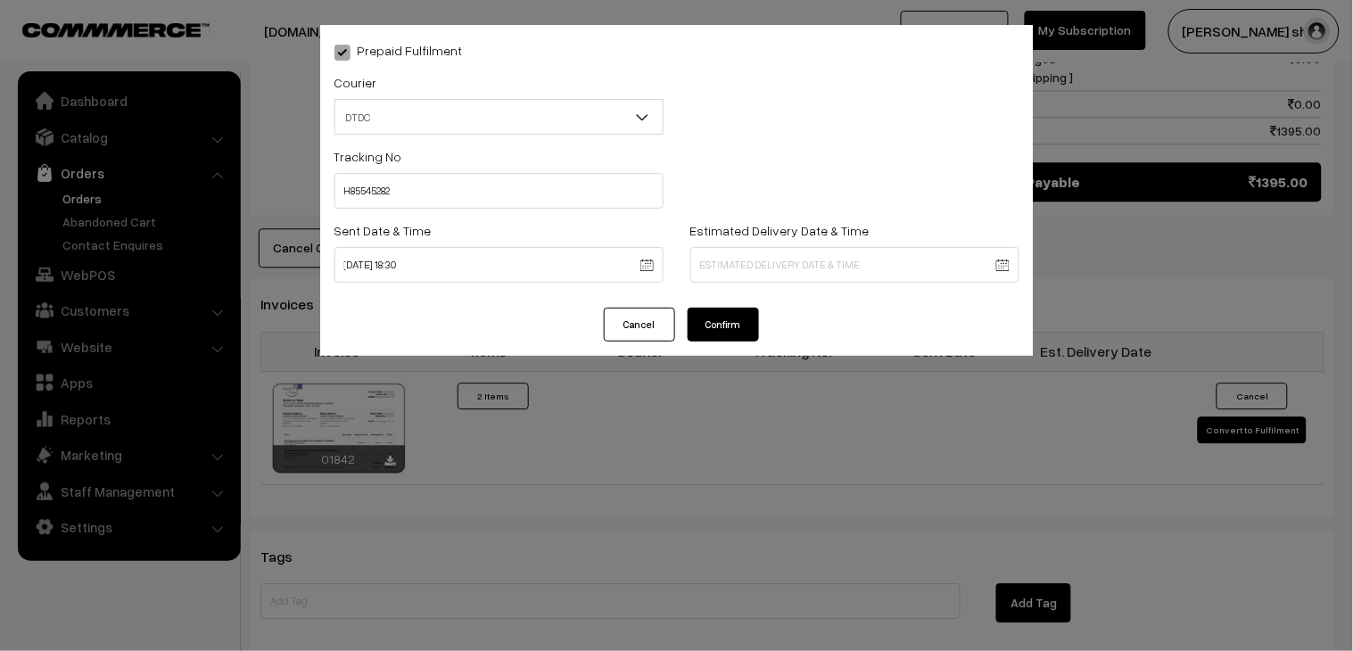
click at [707, 339] on button "Confirm" at bounding box center [723, 325] width 71 height 34
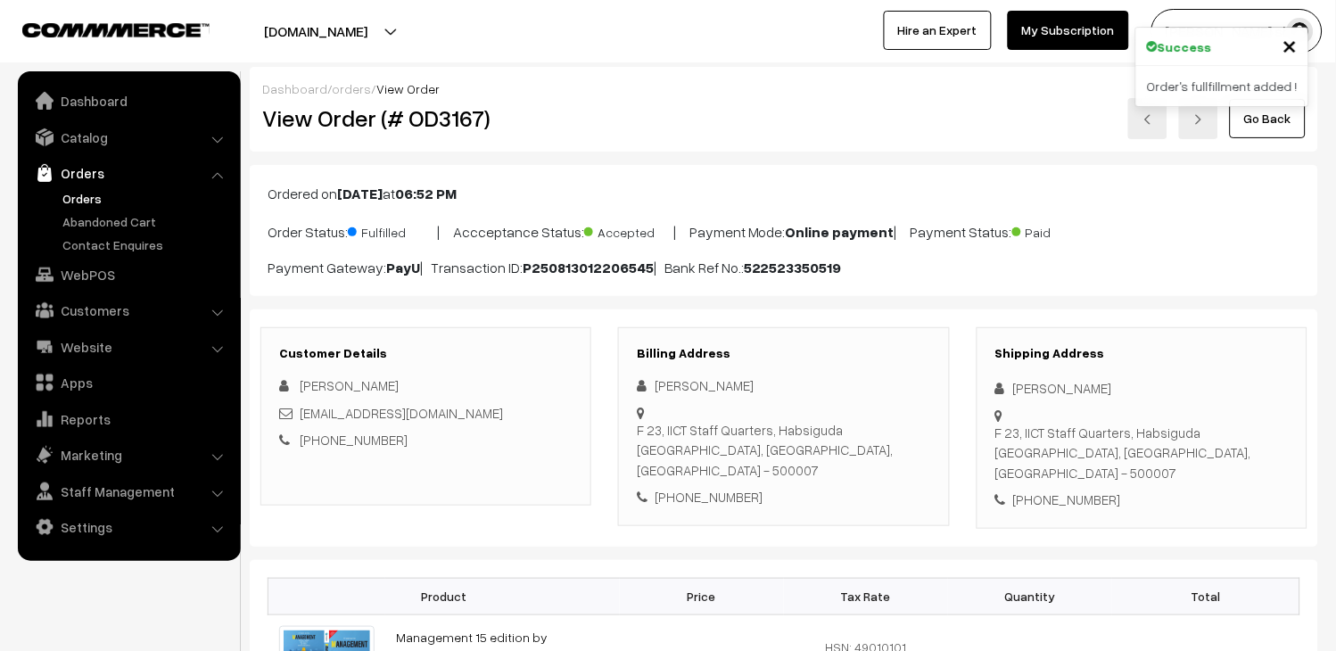
click at [78, 197] on link "Orders" at bounding box center [146, 198] width 177 height 19
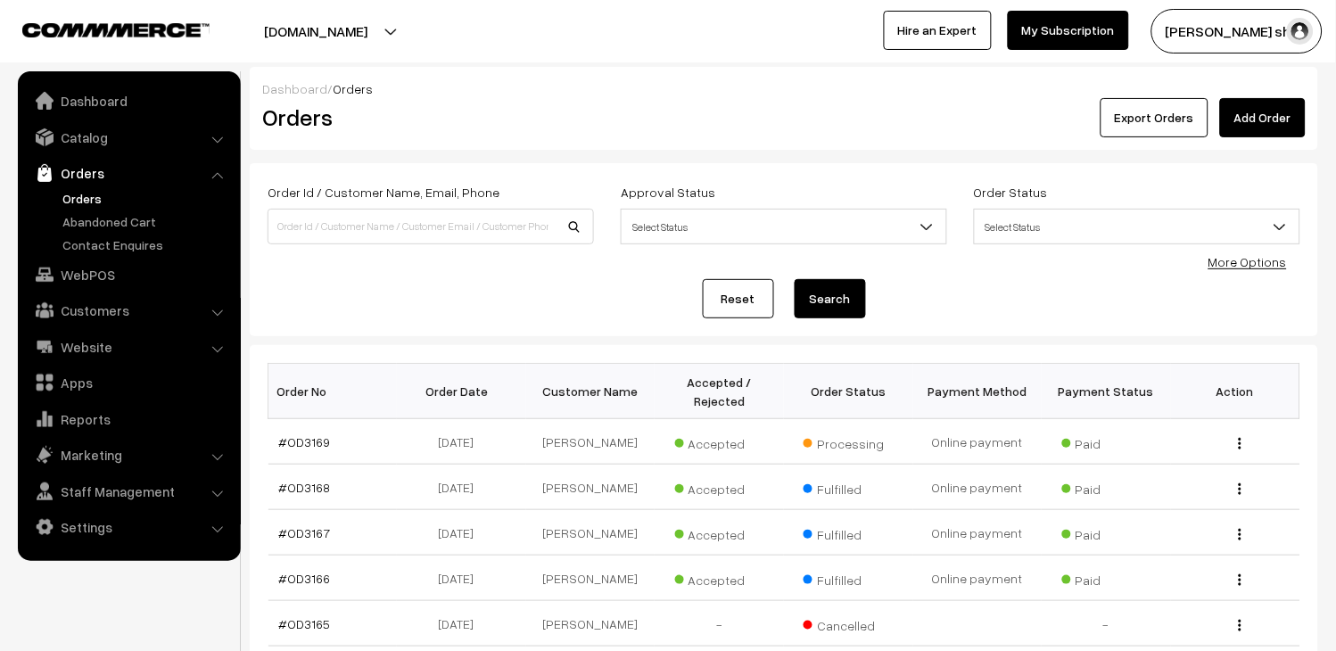
click at [84, 198] on link "Orders" at bounding box center [146, 198] width 177 height 19
click at [91, 198] on link "Orders" at bounding box center [146, 198] width 177 height 19
